Goal: Register for event/course

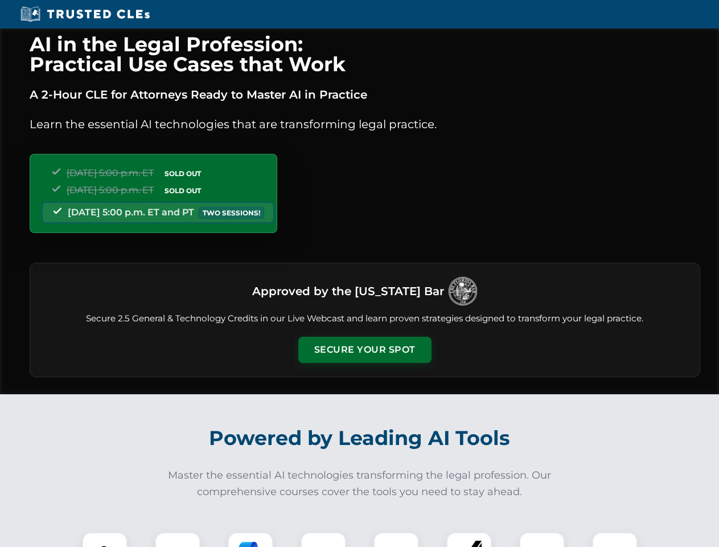
click at [364, 350] on button "Secure Your Spot" at bounding box center [364, 350] width 133 height 26
click at [105, 539] on img at bounding box center [104, 554] width 33 height 33
click at [178, 539] on div at bounding box center [178, 555] width 46 height 46
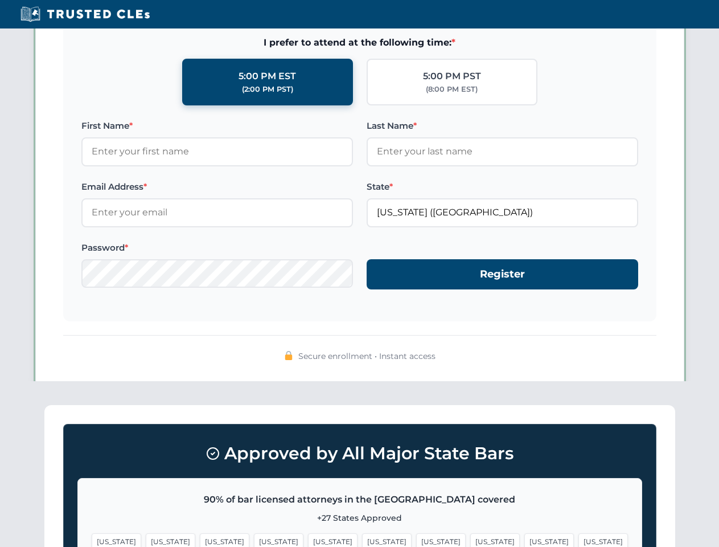
click at [524, 539] on span "[US_STATE]" at bounding box center [549, 541] width 50 height 17
